Goal: Information Seeking & Learning: Learn about a topic

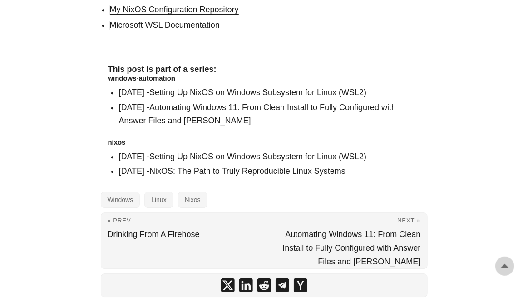
scroll to position [2063, 0]
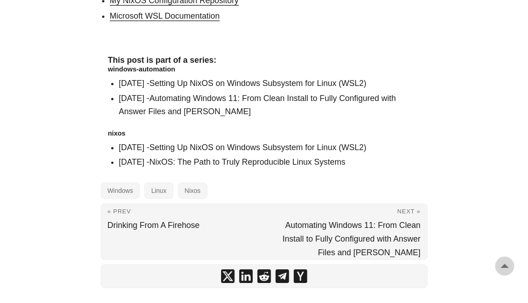
click at [214, 143] on link "Setting Up NixOS on Windows Subsystem for Linux (WSL2)" at bounding box center [258, 147] width 217 height 9
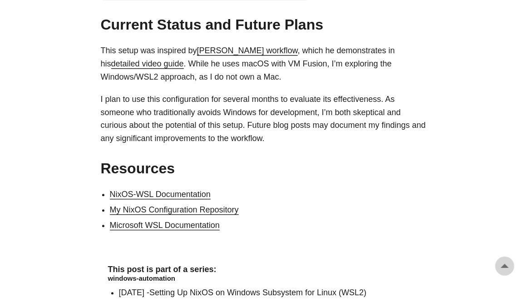
scroll to position [2063, 0]
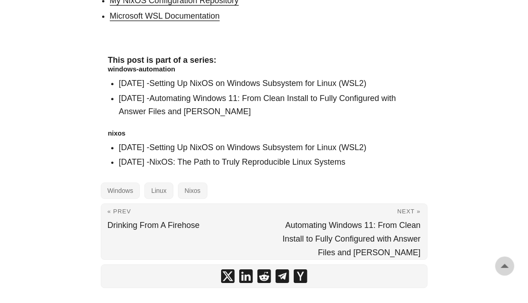
click at [294, 94] on link "Automating Windows 11: From Clean Install to Fully Configured with Answer Files…" at bounding box center [258, 105] width 278 height 22
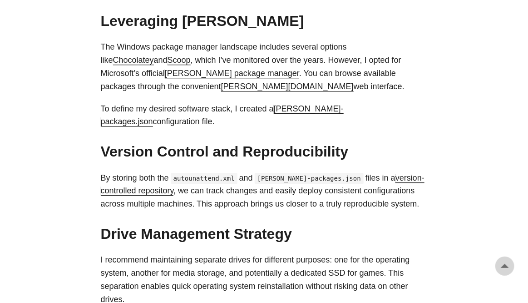
scroll to position [787, 0]
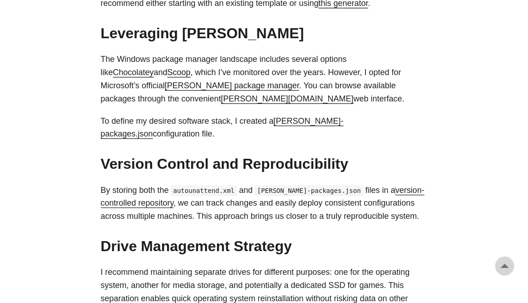
click at [330, 120] on link "winget-packages.json" at bounding box center [222, 127] width 243 height 22
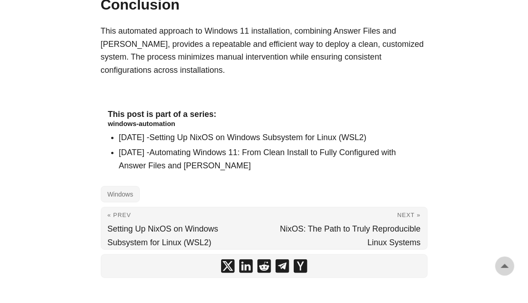
scroll to position [1355, 0]
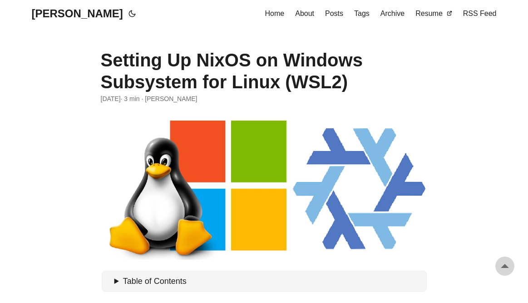
scroll to position [2063, 0]
